Goal: Task Accomplishment & Management: Manage account settings

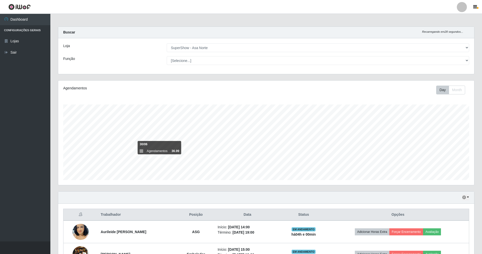
select select "71"
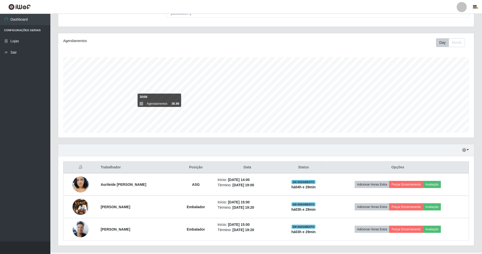
scroll to position [59, 0]
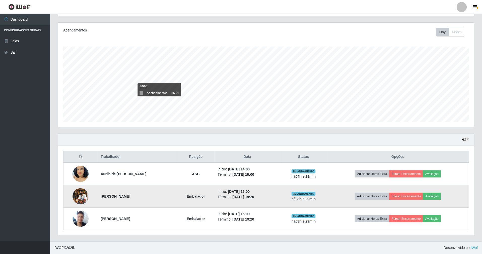
drag, startPoint x: 239, startPoint y: 200, endPoint x: 252, endPoint y: 195, distance: 14.0
click at [254, 195] on td "Início: [DATE] 15:00 Término: [DATE] 19:20" at bounding box center [248, 196] width 66 height 22
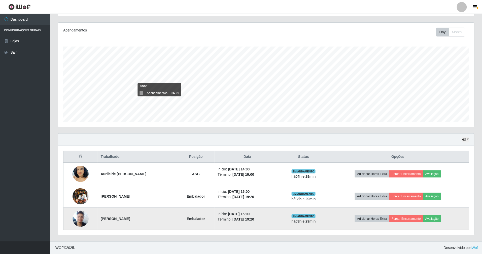
drag, startPoint x: 239, startPoint y: 221, endPoint x: 257, endPoint y: 207, distance: 22.6
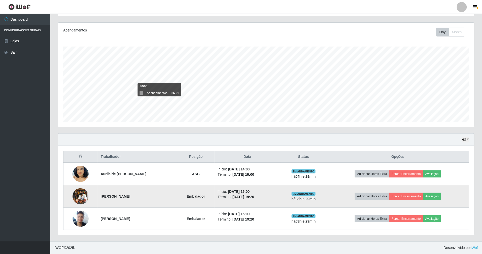
click at [255, 217] on li "Término: [DATE] 19:20" at bounding box center [248, 219] width 60 height 5
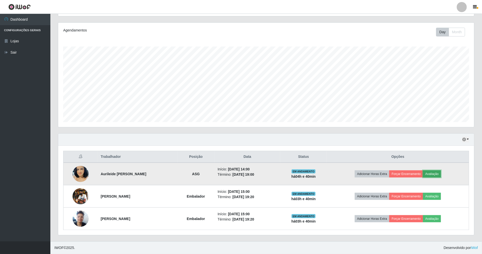
click at [429, 173] on button "Avaliação" at bounding box center [432, 173] width 18 height 7
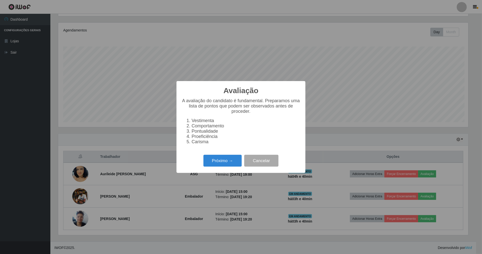
scroll to position [105, 411]
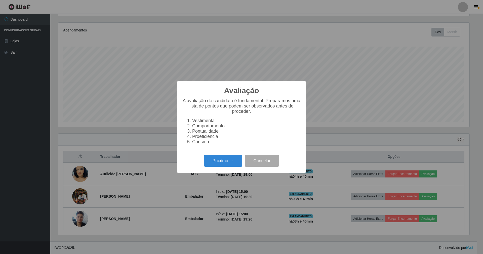
click at [400, 155] on div "Avaliação × A avaliação do candidato é fundamental. Preparamos uma lista de pon…" at bounding box center [241, 127] width 483 height 254
click at [274, 163] on button "Cancelar" at bounding box center [262, 161] width 34 height 12
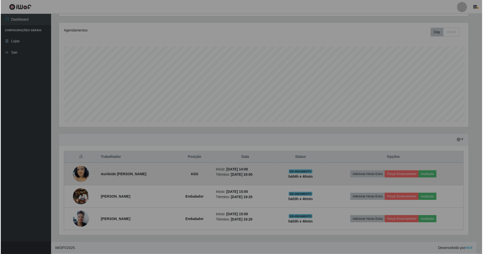
scroll to position [105, 416]
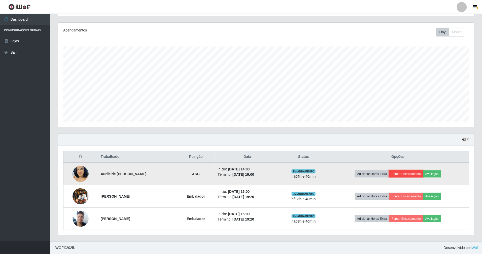
click at [398, 173] on button "Forçar Encerramento" at bounding box center [406, 173] width 34 height 7
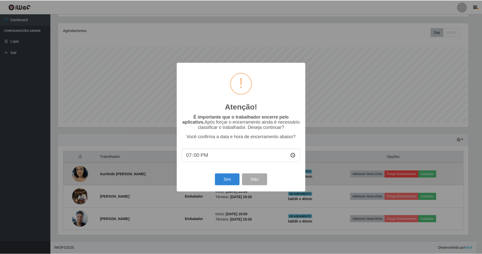
scroll to position [105, 411]
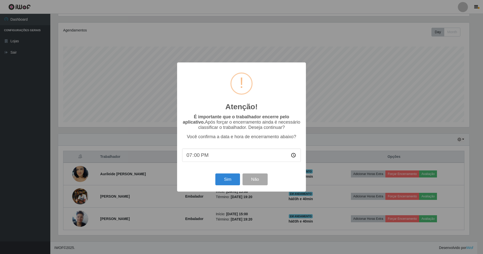
click at [190, 157] on input "19:00" at bounding box center [241, 155] width 119 height 13
type input "18:40"
type input "18:41"
click at [230, 183] on button "Sim" at bounding box center [228, 179] width 24 height 12
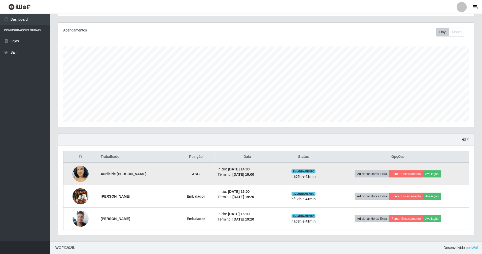
scroll to position [105, 417]
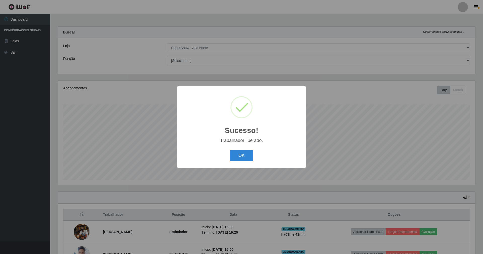
click at [230, 150] on button "OK" at bounding box center [241, 156] width 23 height 12
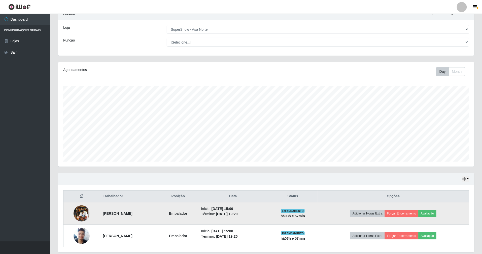
scroll to position [37, 0]
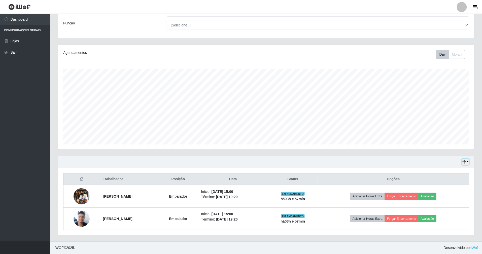
click at [466, 161] on button "button" at bounding box center [465, 162] width 7 height 6
click at [437, 181] on button "1 dia" at bounding box center [449, 181] width 40 height 11
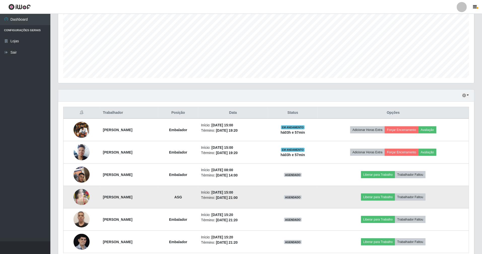
scroll to position [126, 0]
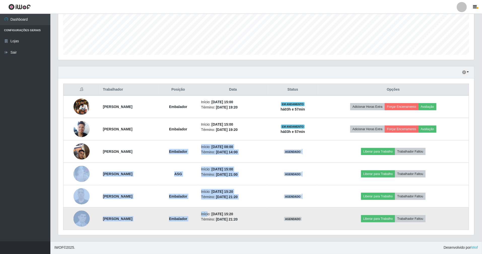
drag, startPoint x: 185, startPoint y: 148, endPoint x: 224, endPoint y: 216, distance: 77.9
click at [224, 216] on tbody "[PERSON_NAME] Embalador Início: [DATE] 15:00 Término: [DATE] 19:20 EM ANDAMENTO…" at bounding box center [266, 162] width 406 height 135
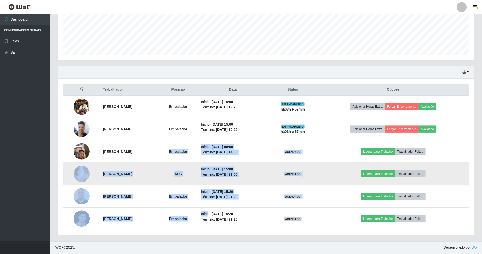
click at [237, 172] on time "[DATE] 21:00" at bounding box center [227, 174] width 22 height 4
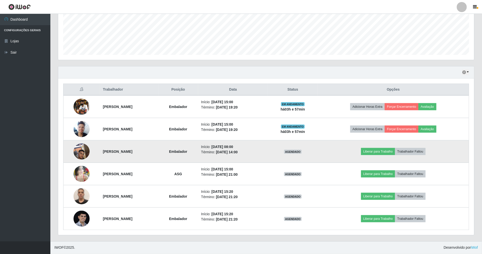
drag, startPoint x: 225, startPoint y: 145, endPoint x: 259, endPoint y: 161, distance: 37.4
click at [259, 161] on td "Início: [DATE] 08:00 Término: [DATE] 14:00" at bounding box center [233, 152] width 70 height 22
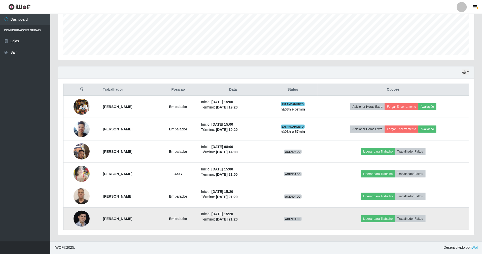
drag, startPoint x: 245, startPoint y: 200, endPoint x: 275, endPoint y: 225, distance: 39.5
click at [275, 225] on tbody "[PERSON_NAME] Embalador Início: [DATE] 15:00 Término: [DATE] 19:20 EM ANDAMENTO…" at bounding box center [266, 162] width 406 height 135
click at [268, 224] on td "Início: [DATE] 15:20 Término: [DATE] 21:20" at bounding box center [233, 219] width 70 height 22
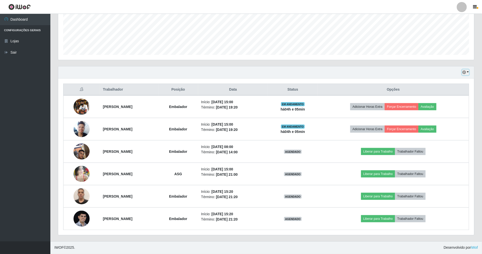
click at [469, 72] on button "button" at bounding box center [465, 73] width 7 height 6
click at [443, 102] on button "3 dias" at bounding box center [449, 102] width 40 height 11
click at [462, 73] on icon "button" at bounding box center [464, 73] width 4 height 4
click at [435, 114] on button "1 Semana" at bounding box center [449, 113] width 40 height 11
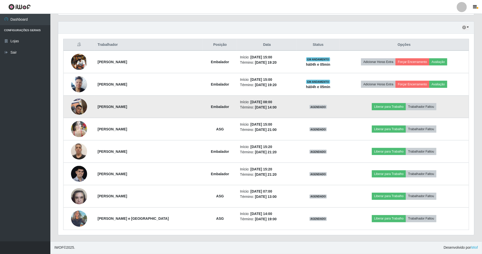
scroll to position [171, 0]
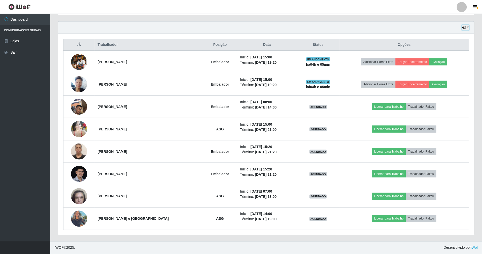
click at [466, 26] on button "button" at bounding box center [465, 28] width 7 height 6
click at [447, 60] on button "3 dias" at bounding box center [449, 57] width 40 height 11
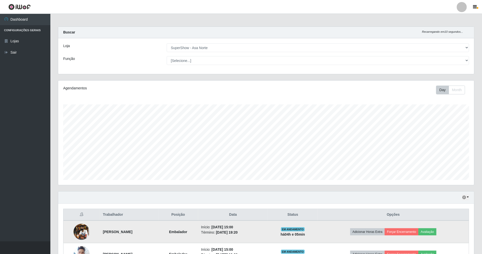
scroll to position [67, 0]
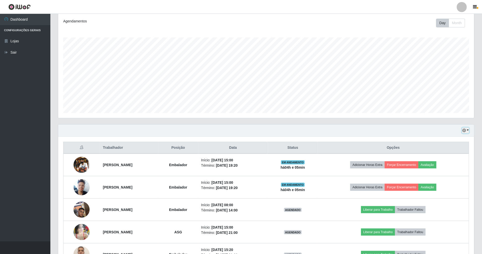
click at [465, 132] on icon "button" at bounding box center [464, 131] width 4 height 4
click at [437, 139] on button "Hoje" at bounding box center [449, 139] width 40 height 11
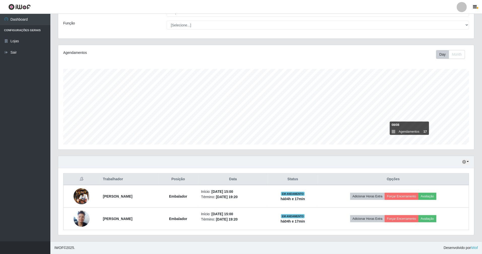
scroll to position [37, 0]
drag, startPoint x: 310, startPoint y: 3, endPoint x: 305, endPoint y: -18, distance: 21.5
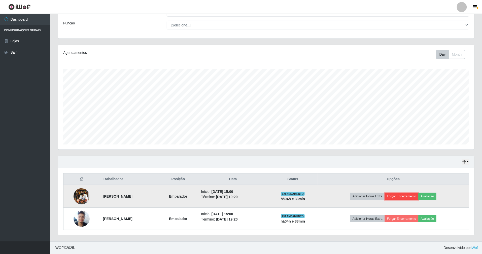
drag, startPoint x: 305, startPoint y: -18, endPoint x: 400, endPoint y: 198, distance: 235.6
click at [400, 198] on button "Forçar Encerramento" at bounding box center [402, 196] width 34 height 7
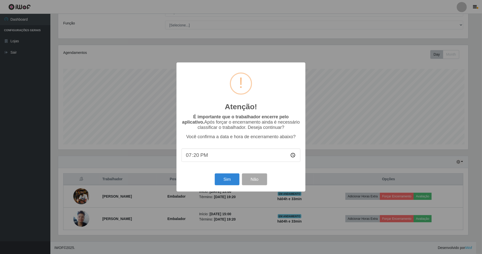
scroll to position [105, 411]
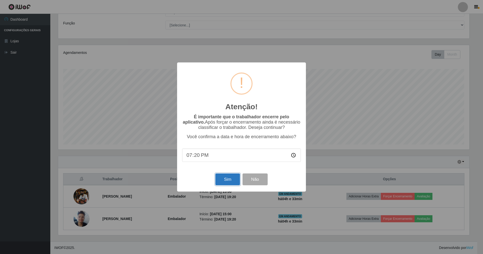
click at [231, 184] on button "Sim" at bounding box center [228, 179] width 24 height 12
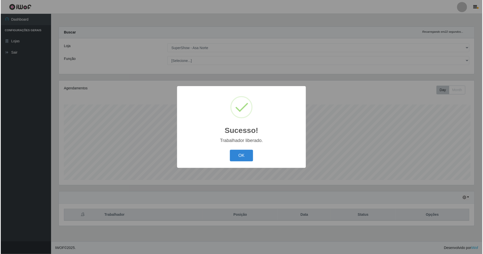
scroll to position [0, 0]
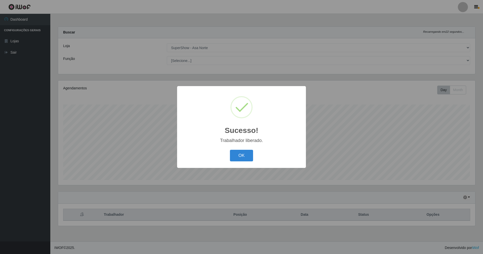
click at [230, 150] on button "OK" at bounding box center [241, 156] width 23 height 12
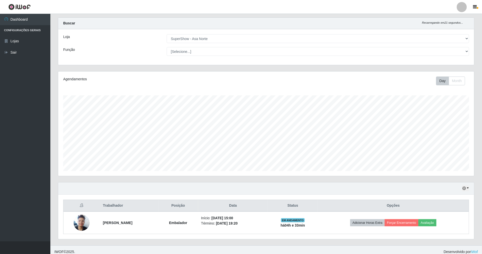
scroll to position [14, 0]
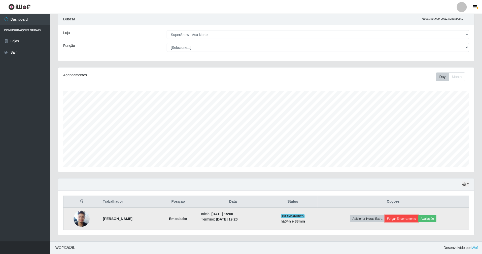
click at [412, 221] on button "Forçar Encerramento" at bounding box center [402, 218] width 34 height 7
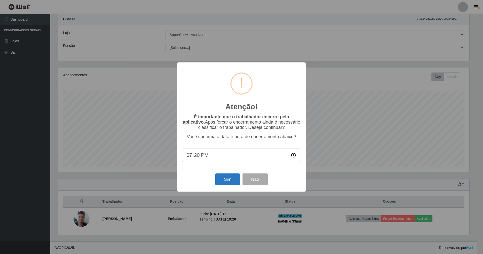
click at [217, 180] on div "Sim Não" at bounding box center [241, 179] width 119 height 14
click at [220, 179] on button "Sim" at bounding box center [228, 179] width 24 height 12
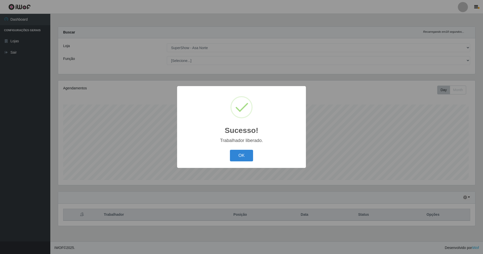
scroll to position [105, 417]
click at [247, 155] on button "OK" at bounding box center [241, 156] width 23 height 12
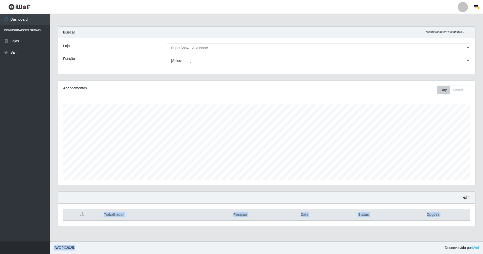
drag, startPoint x: 243, startPoint y: 186, endPoint x: 184, endPoint y: 267, distance: 100.6
click at [184, 254] on html "Perfil Alterar Senha Sair Dashboard Configurações Gerais Lojas Sair Carregando.…" at bounding box center [241, 127] width 483 height 254
